Goal: Find specific page/section

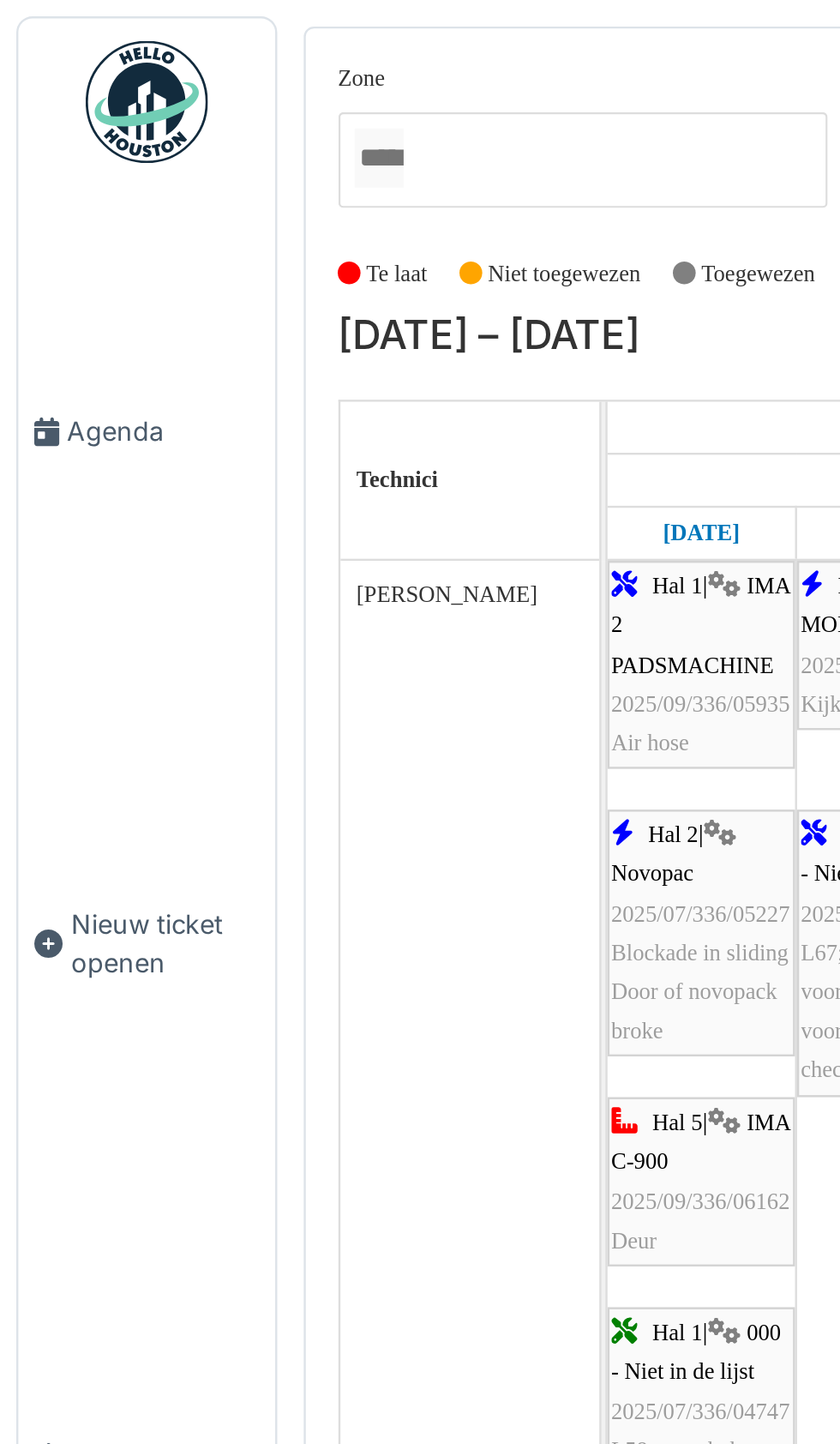
click at [48, 189] on span "Agenda" at bounding box center [69, 181] width 81 height 17
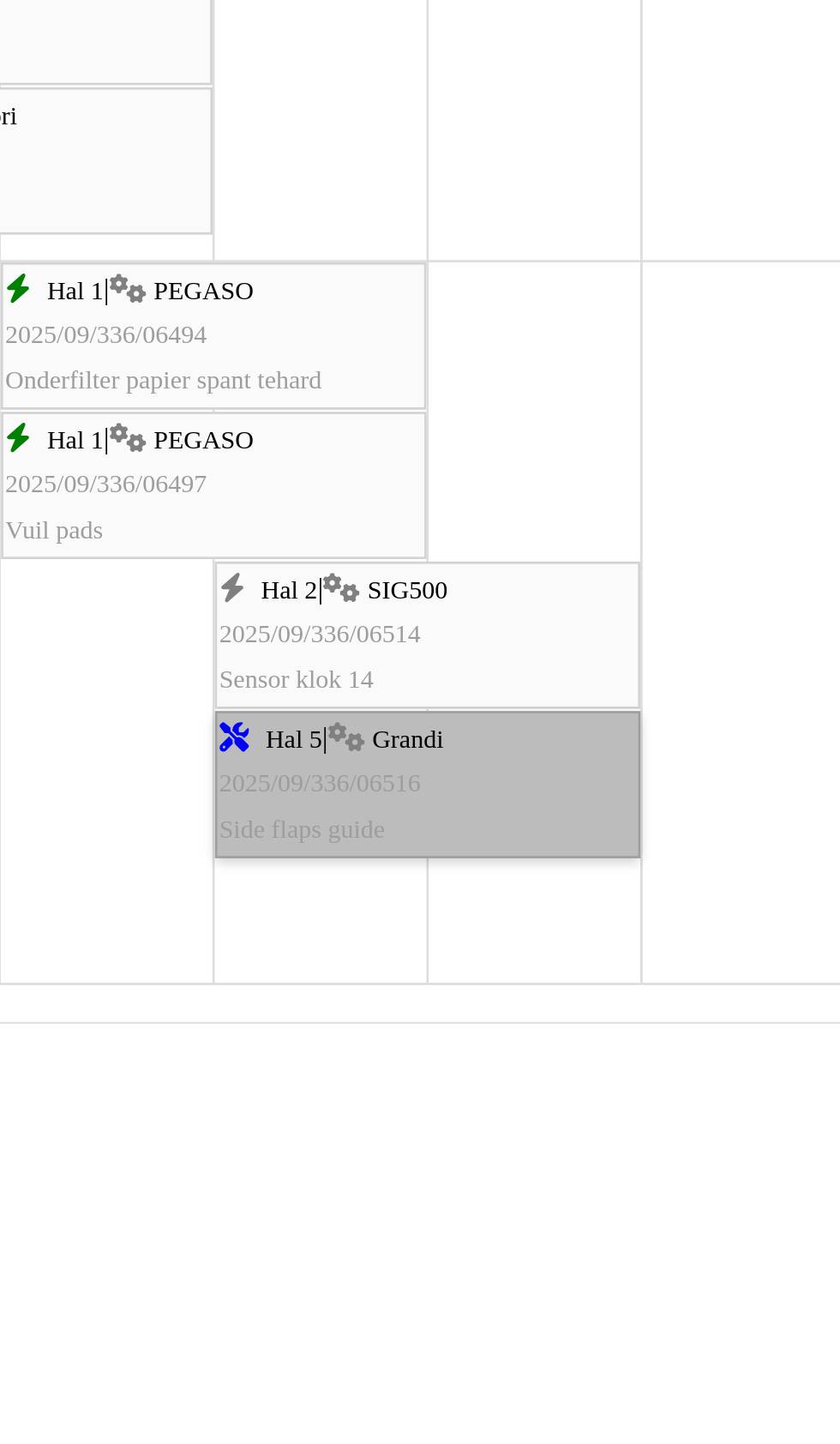
click at [575, 1356] on link "Hal 5 | Grandi 2025/09/336/06516 Side flaps guide" at bounding box center [574, 1355] width 159 height 55
